Goal: Task Accomplishment & Management: Manage account settings

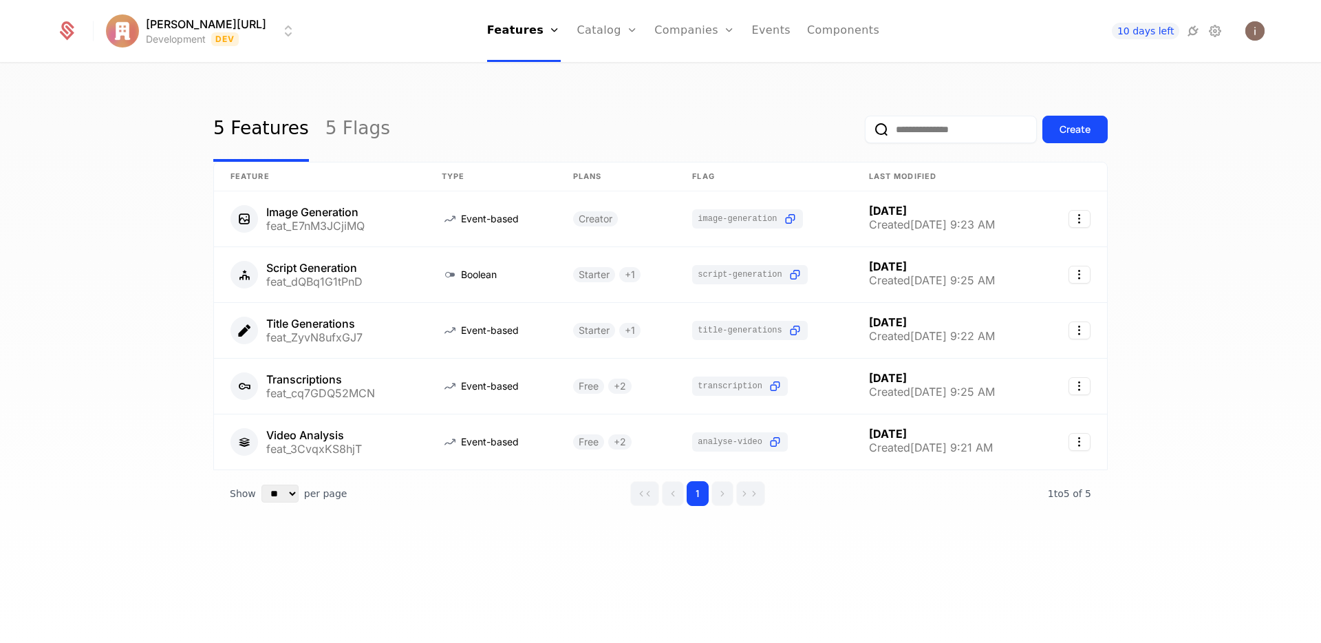
click at [193, 34] on html "[PERSON_NAME][URL] Development Dev Features Features Flags Catalog Plans Add On…" at bounding box center [660, 321] width 1321 height 643
click at [365, 43] on html "[PERSON_NAME][URL] Development Dev Features Features Flags Catalog Plans Add On…" at bounding box center [660, 321] width 1321 height 643
click at [68, 32] on icon at bounding box center [66, 30] width 19 height 19
click at [1214, 30] on icon at bounding box center [1215, 31] width 17 height 17
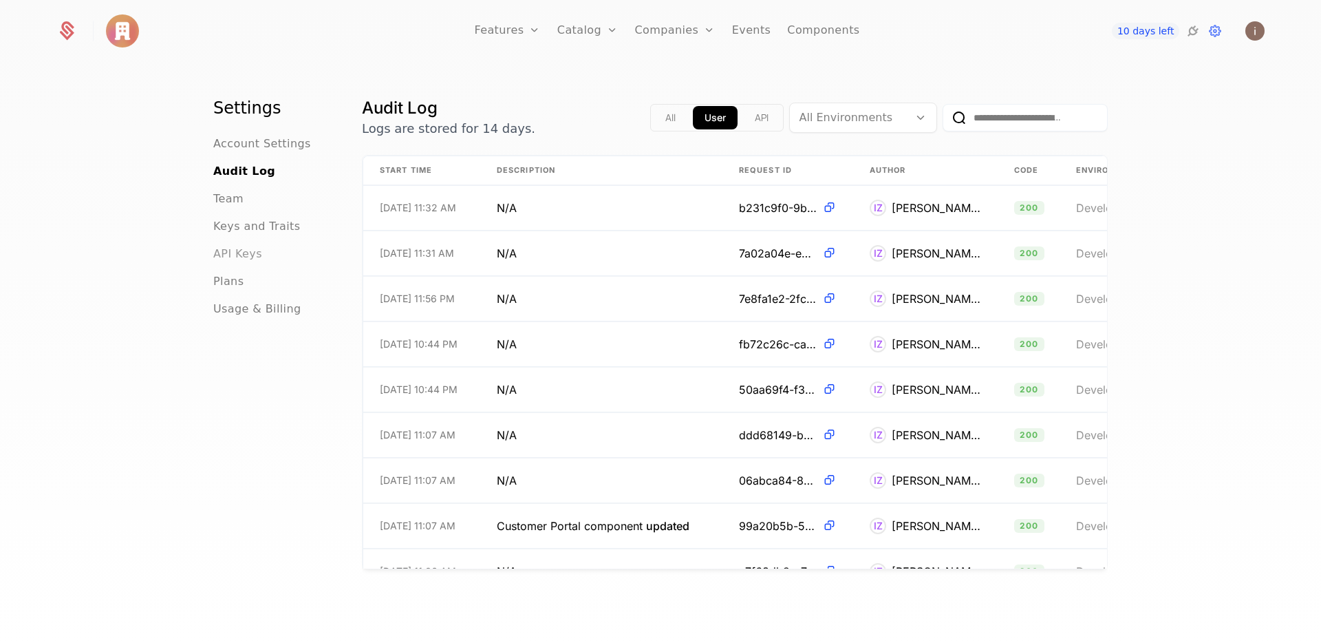
click at [242, 252] on span "API Keys" at bounding box center [237, 254] width 49 height 17
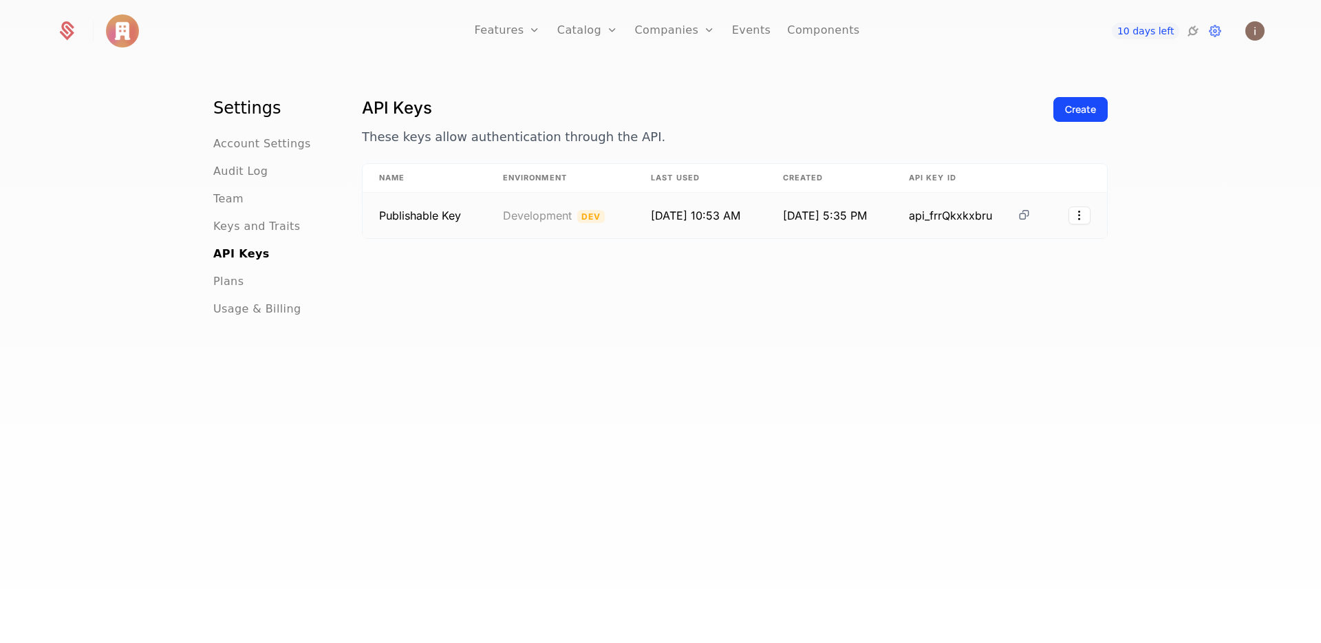
click at [1020, 218] on icon at bounding box center [1024, 215] width 14 height 14
